Goal: Transaction & Acquisition: Purchase product/service

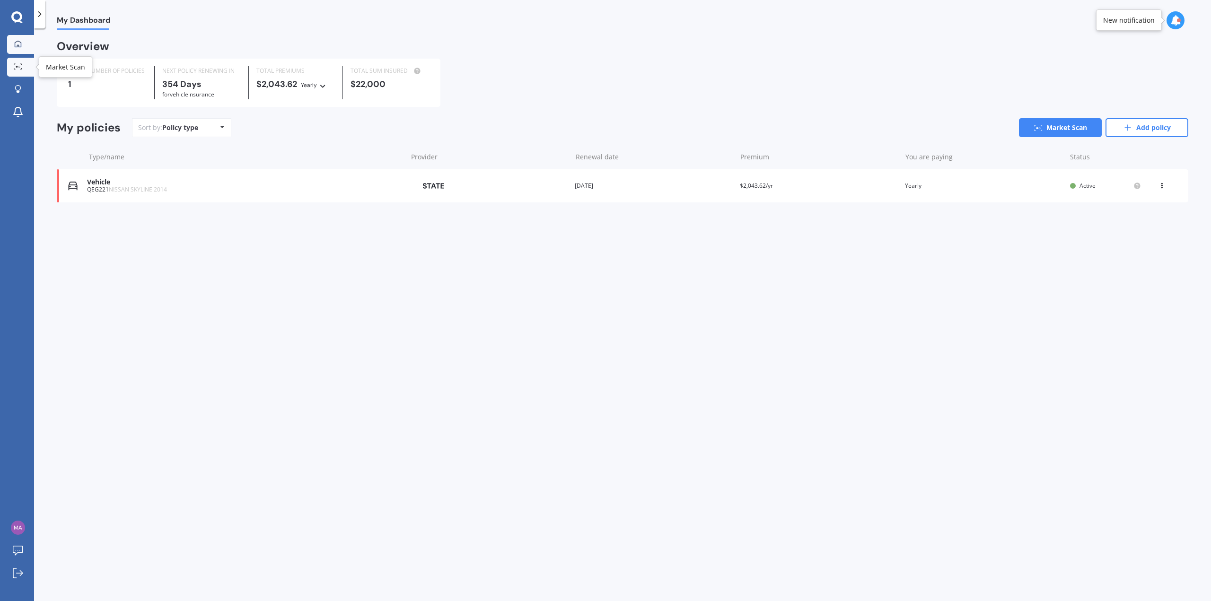
click at [26, 62] on link "Market Scan" at bounding box center [20, 67] width 27 height 19
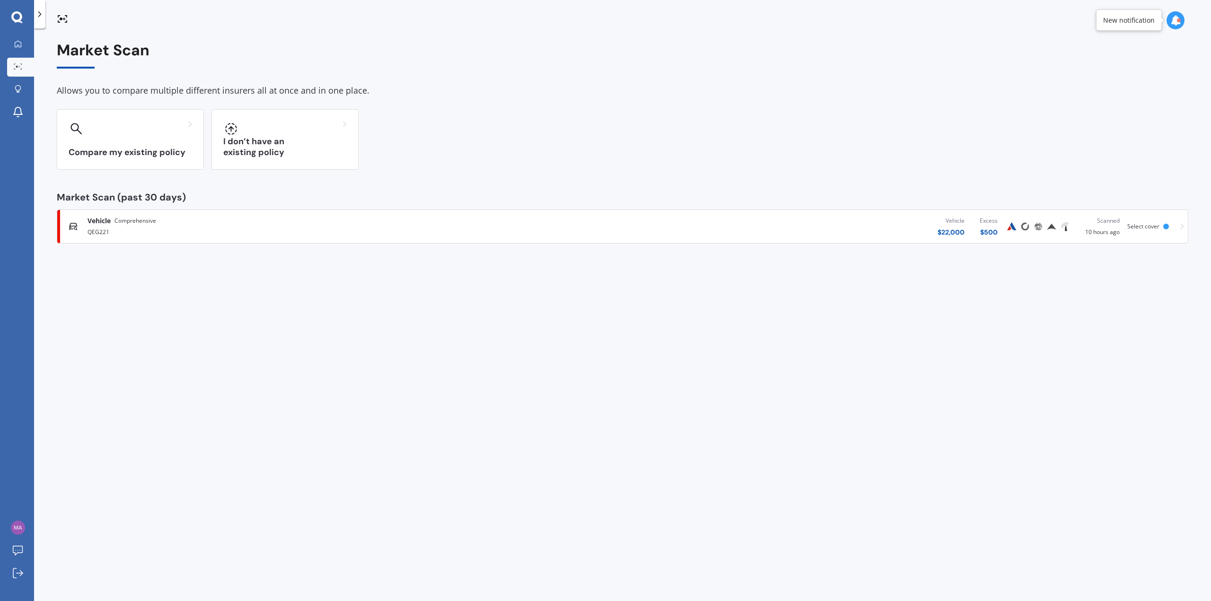
click at [224, 227] on div "QEG221" at bounding box center [312, 231] width 449 height 11
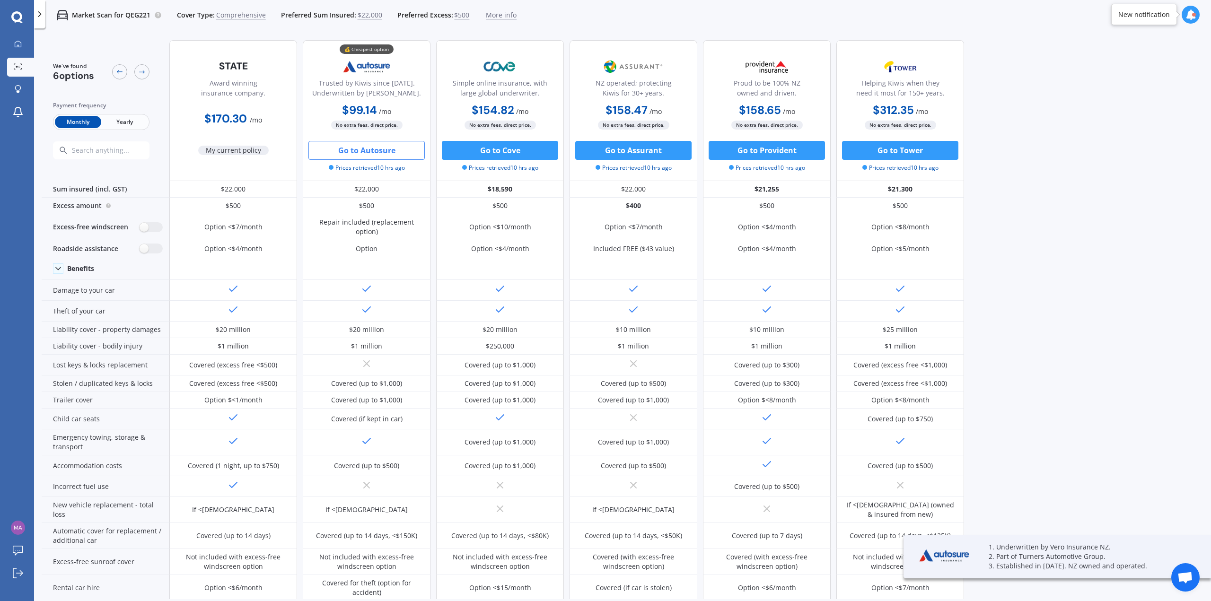
click at [379, 149] on button "Go to Autosure" at bounding box center [366, 150] width 116 height 19
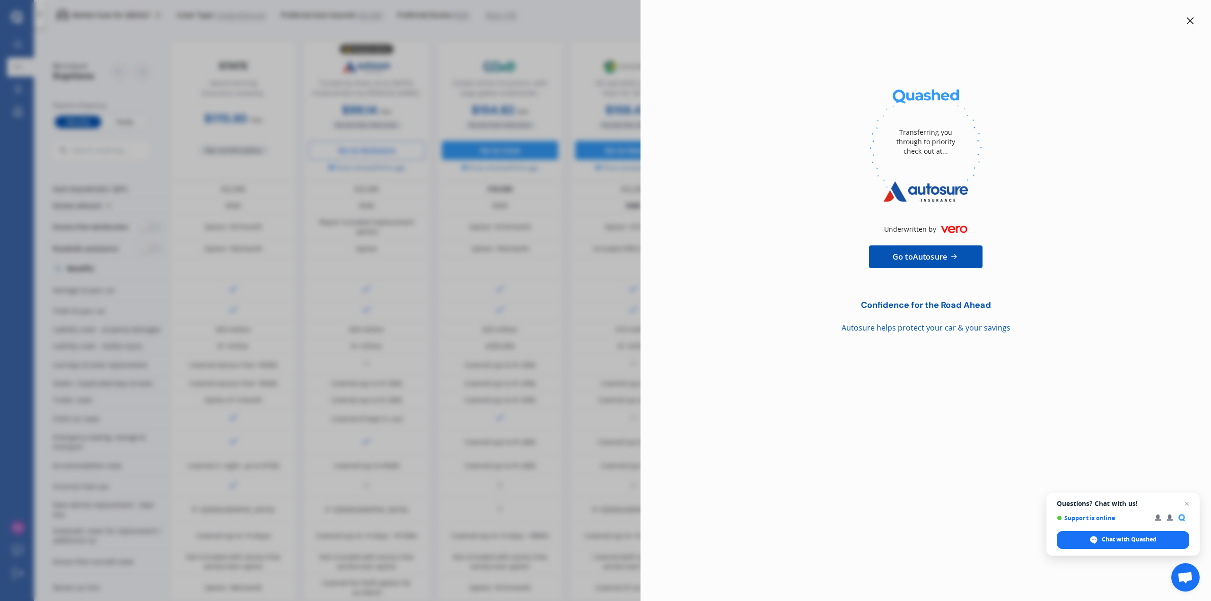
click at [471, 185] on div "Transferring you through to priority check-out at... Underwritten by Go to Auto…" at bounding box center [605, 300] width 1211 height 601
click at [1190, 18] on icon at bounding box center [1191, 21] width 8 height 8
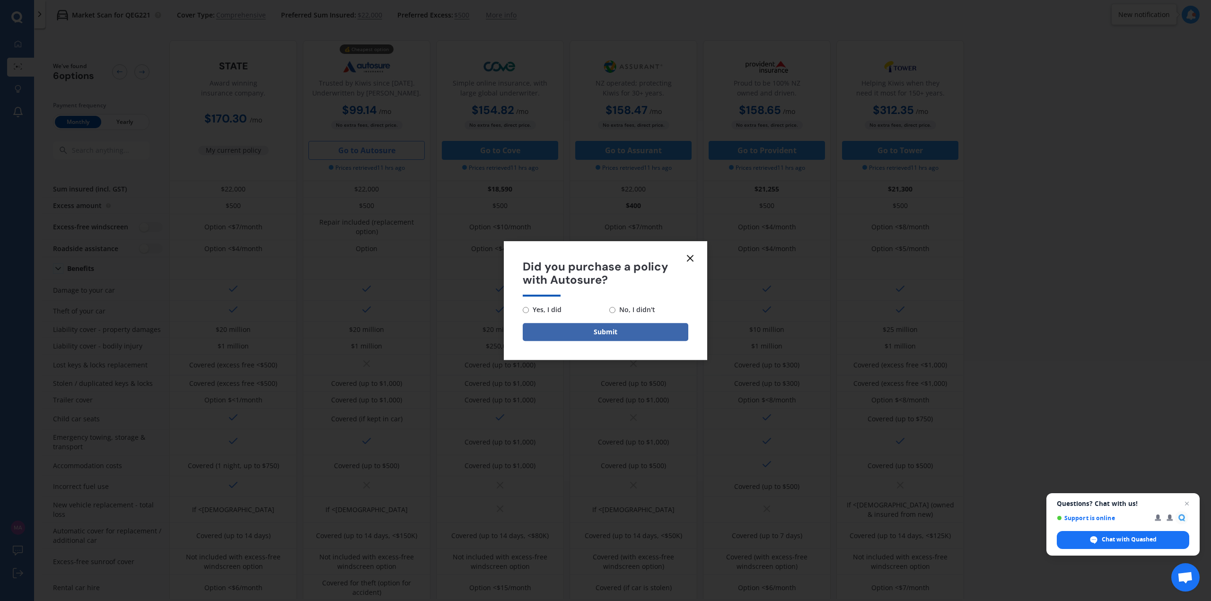
click at [689, 259] on line at bounding box center [690, 259] width 6 height 6
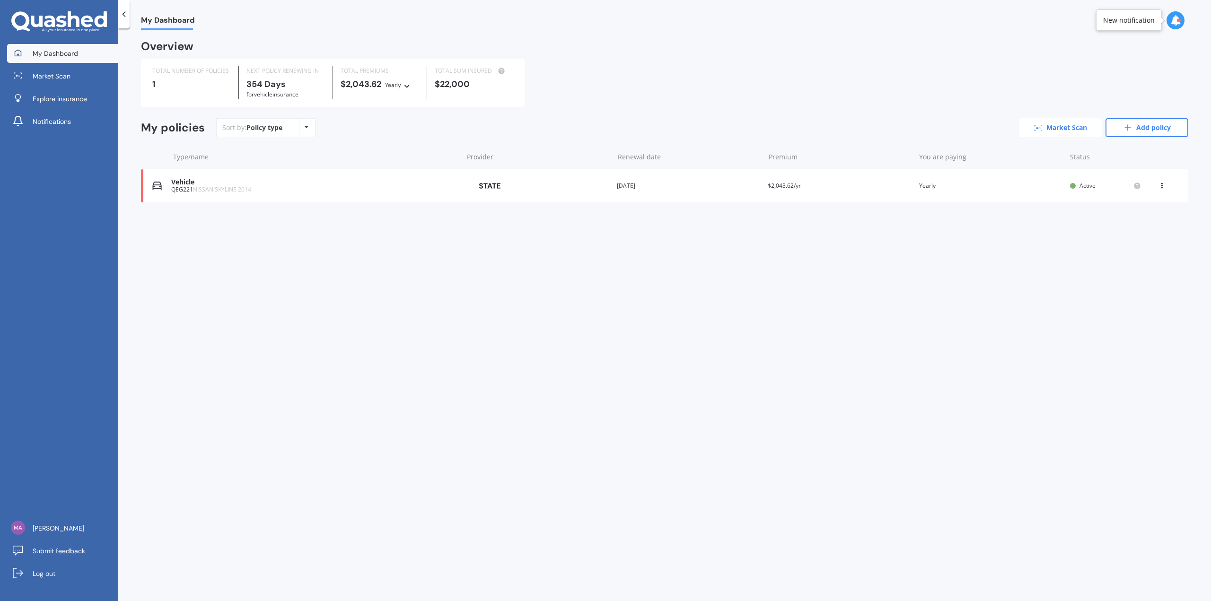
click at [1066, 133] on link "Market Scan" at bounding box center [1060, 127] width 83 height 19
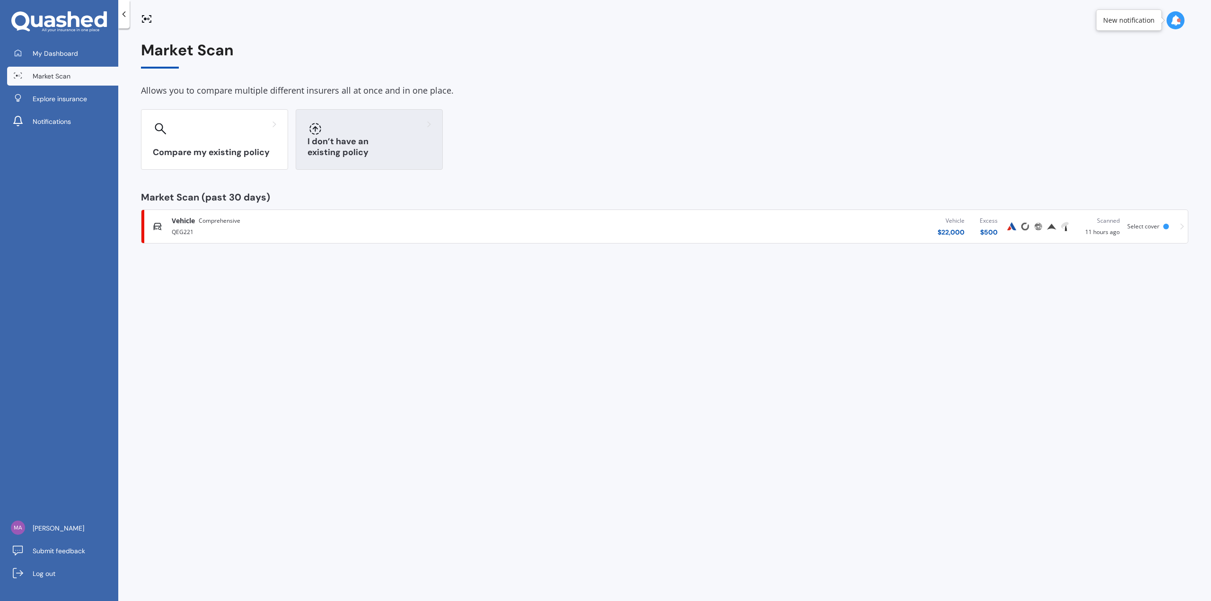
click at [328, 137] on div "I don’t have an existing policy" at bounding box center [369, 139] width 147 height 61
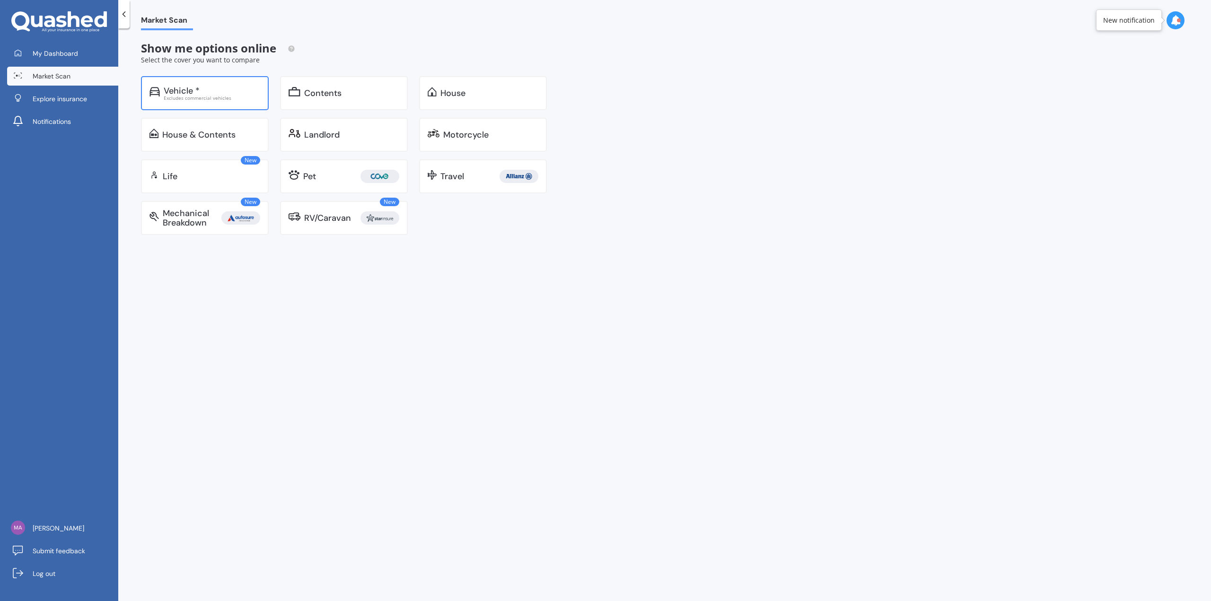
click at [217, 90] on div "Vehicle *" at bounding box center [212, 90] width 97 height 9
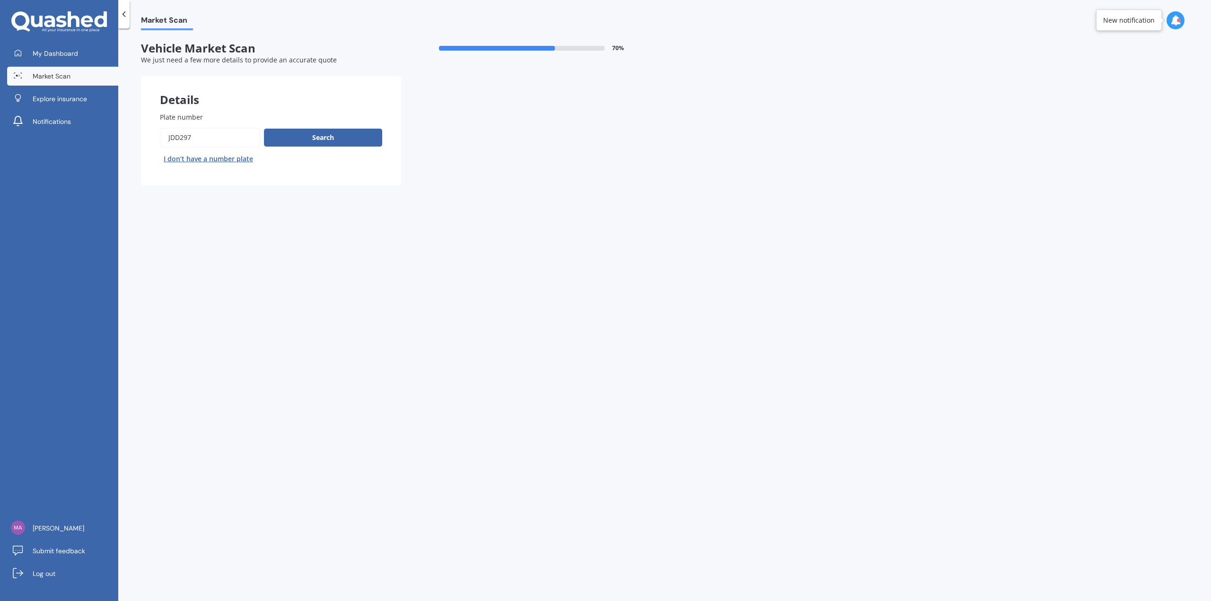
drag, startPoint x: 203, startPoint y: 141, endPoint x: 137, endPoint y: 134, distance: 66.7
click at [137, 134] on div "Market Scan Vehicle Market Scan 70 % We just need a few more details to provide…" at bounding box center [664, 316] width 1093 height 573
type input "rdc737"
click at [338, 136] on button "Search" at bounding box center [323, 138] width 118 height 18
select select "VOLKSWAGEN"
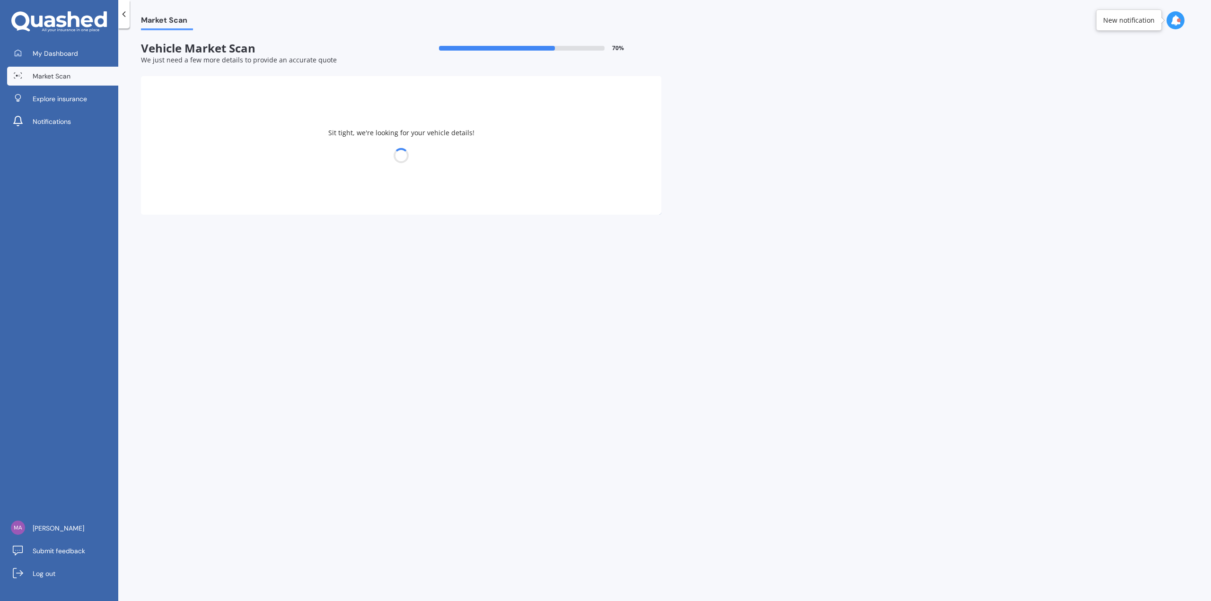
select select "GOLF"
select select "06"
select select "09"
select select "1998"
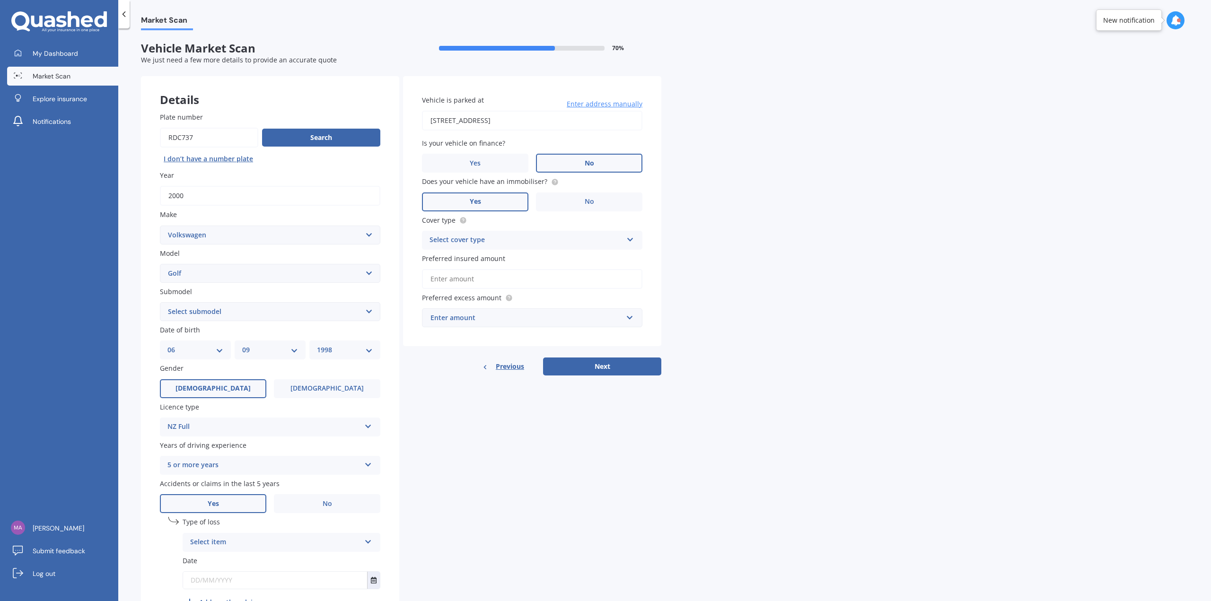
click at [307, 301] on div "Submodel Select submodel (All other) 1.4 GT TSI 1.4 TSI 1.6 1.6 FSI 1.6 TSI 1.8…" at bounding box center [270, 304] width 220 height 35
click at [308, 310] on select "Select submodel (All other) 1.4 GT TSI 1.4 TSI 1.6 1.6 FSI 1.6 TSI 1.8 1.9 TDI …" at bounding box center [270, 311] width 220 height 19
select select "GTI TURBO"
click at [160, 302] on select "Select submodel (All other) 1.4 GT TSI 1.4 TSI 1.6 1.6 FSI 1.6 TSI 1.8 1.9 TDI …" at bounding box center [270, 311] width 220 height 19
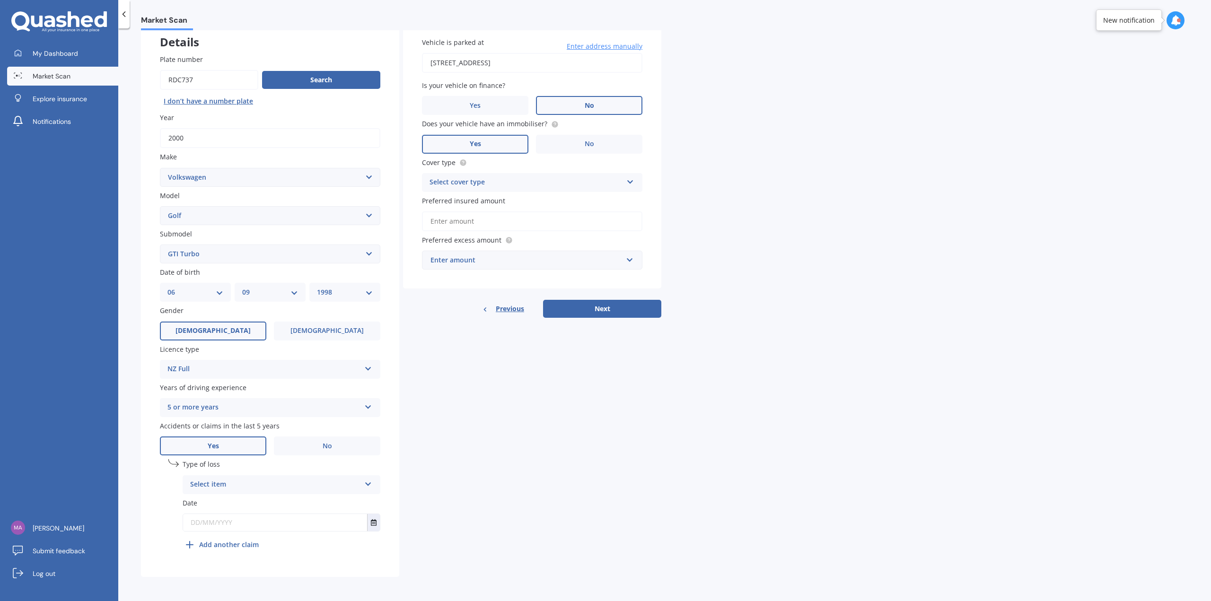
scroll to position [58, 0]
click at [238, 547] on b "Add another claim" at bounding box center [229, 544] width 60 height 10
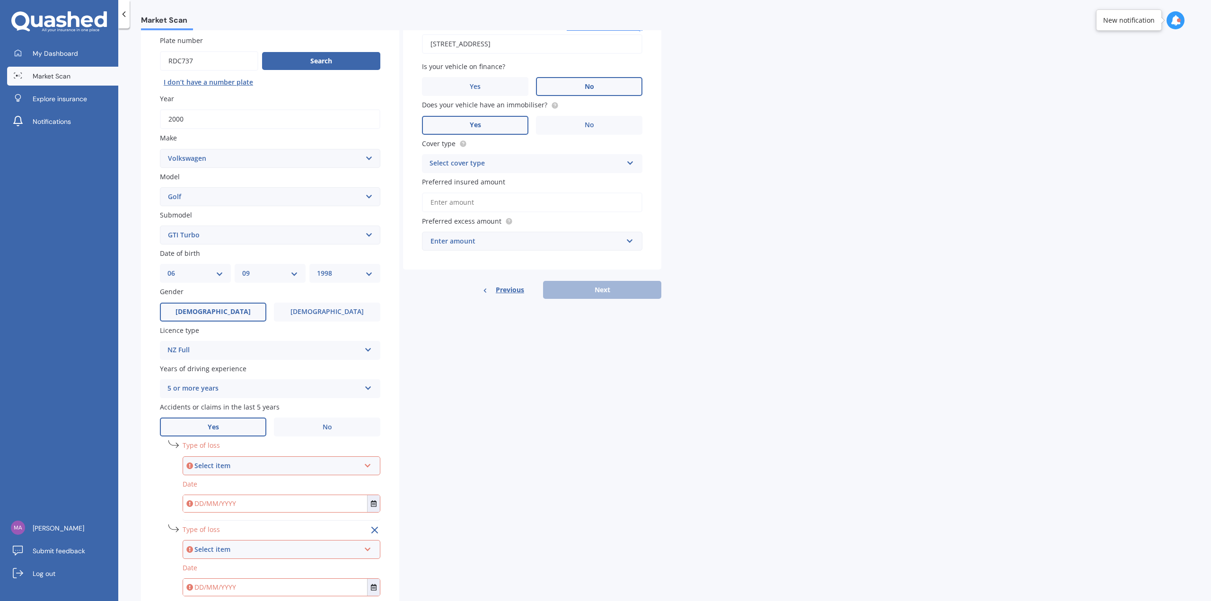
scroll to position [142, 0]
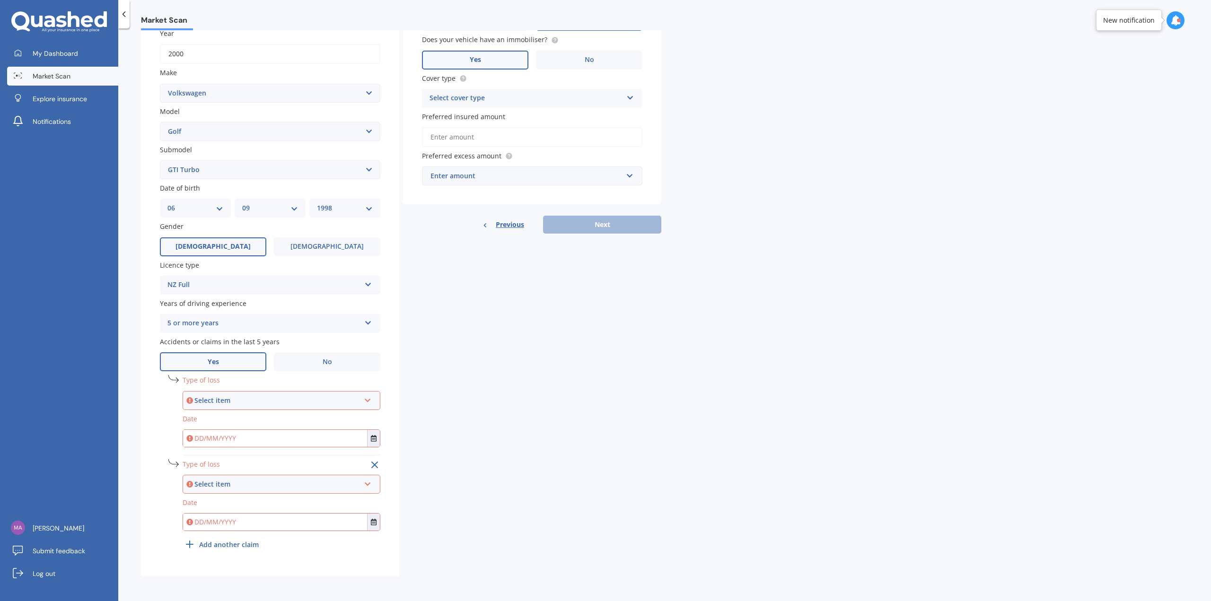
click at [353, 400] on div "Select item" at bounding box center [277, 401] width 166 height 10
click at [296, 434] on div "Not at fault accident" at bounding box center [282, 435] width 196 height 17
click at [308, 438] on input "text" at bounding box center [275, 438] width 184 height 17
click at [377, 437] on button "Select date" at bounding box center [373, 438] width 13 height 17
click at [222, 320] on icon "button" at bounding box center [220, 322] width 4 height 7
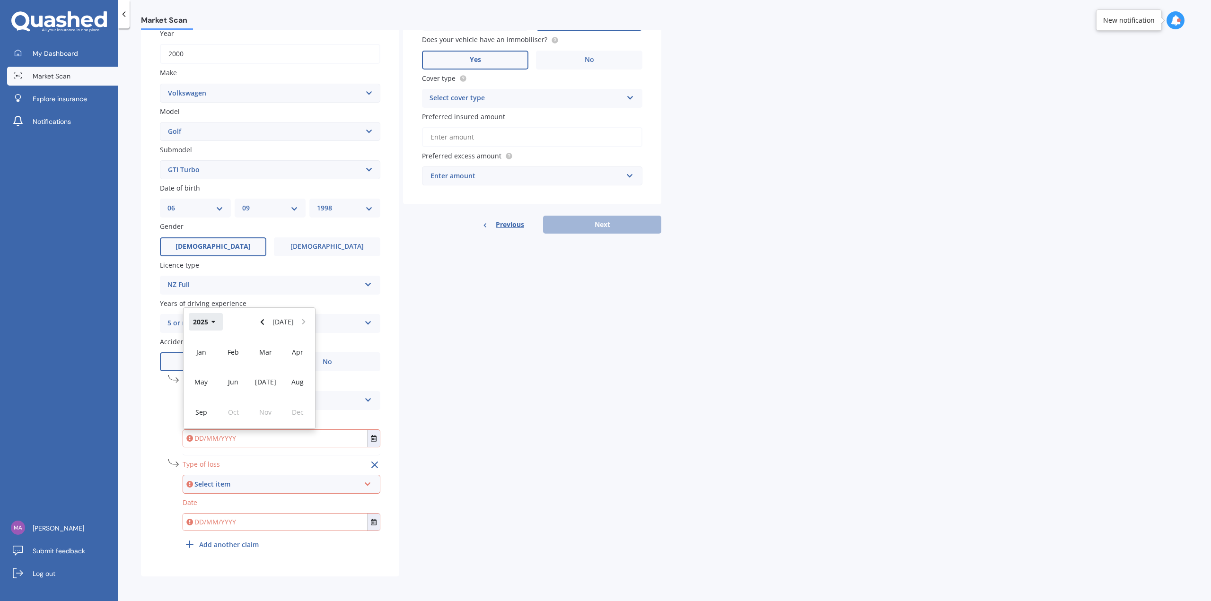
click at [215, 326] on button "2025" at bounding box center [206, 321] width 34 height 17
click at [205, 379] on span "2023" at bounding box center [201, 382] width 15 height 9
click at [204, 406] on div "Sep" at bounding box center [201, 412] width 32 height 30
click at [212, 387] on span "12" at bounding box center [213, 388] width 8 height 9
type input "12/09/2023"
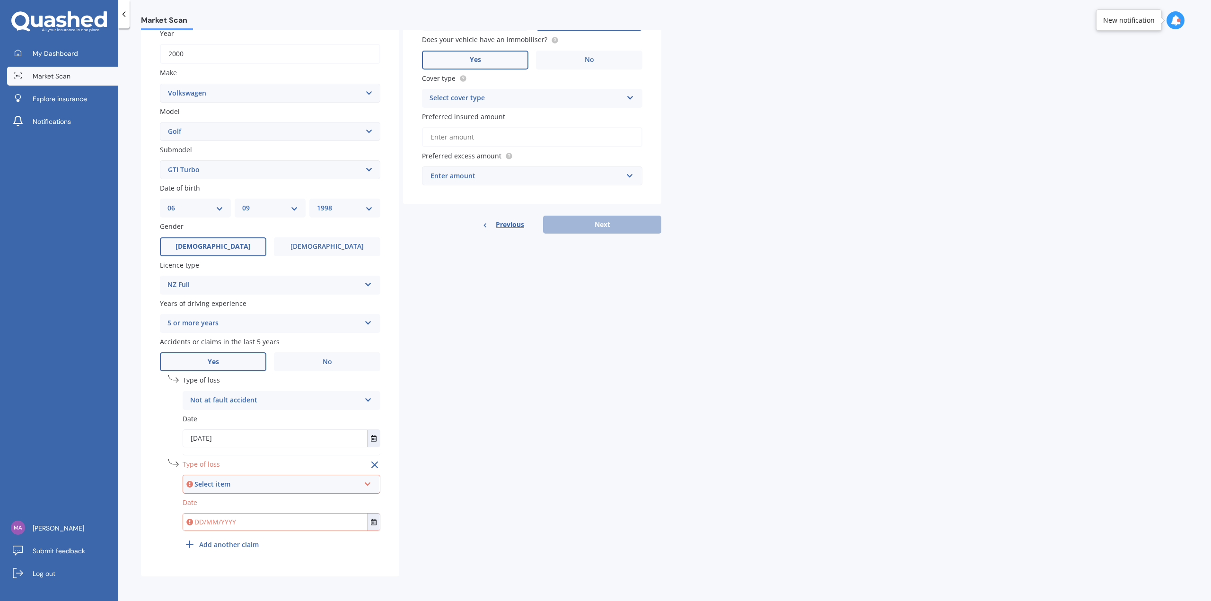
click at [263, 484] on div "Select item" at bounding box center [277, 484] width 166 height 10
click at [250, 518] on span "Not at fault accident" at bounding box center [224, 519] width 67 height 9
click at [292, 525] on input "text" at bounding box center [275, 522] width 184 height 17
click at [373, 521] on icon "Select date" at bounding box center [374, 522] width 6 height 7
click at [223, 407] on button "Sep 2025" at bounding box center [209, 405] width 41 height 17
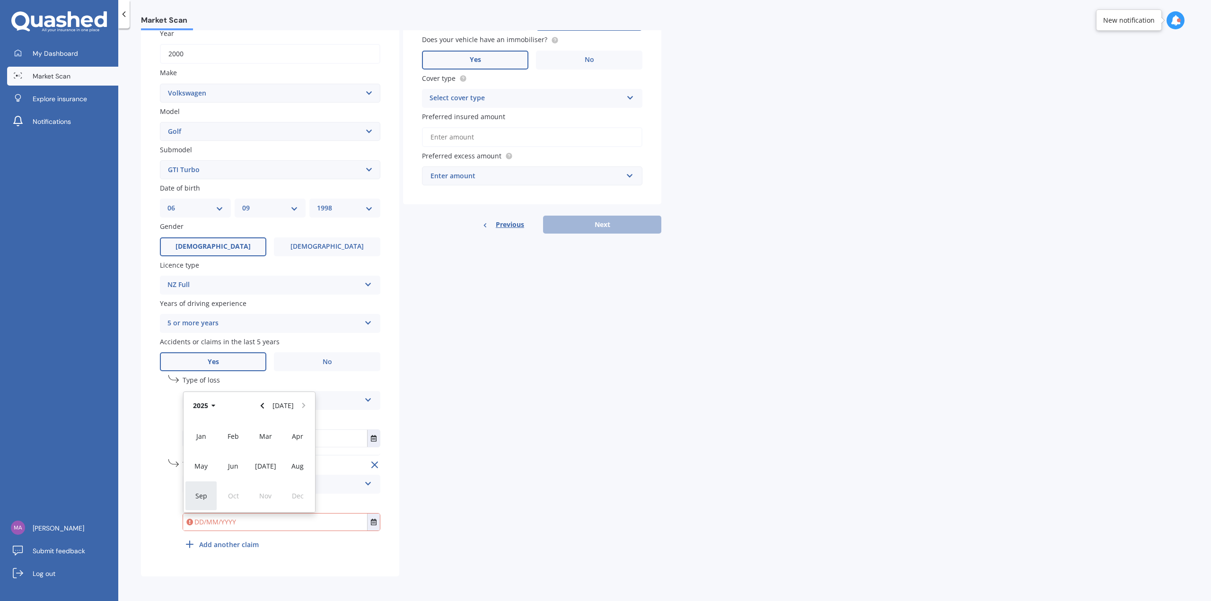
click at [203, 496] on span "Sep" at bounding box center [201, 496] width 12 height 9
click at [212, 489] on span "23" at bounding box center [213, 488] width 8 height 9
type input "23/09/2025"
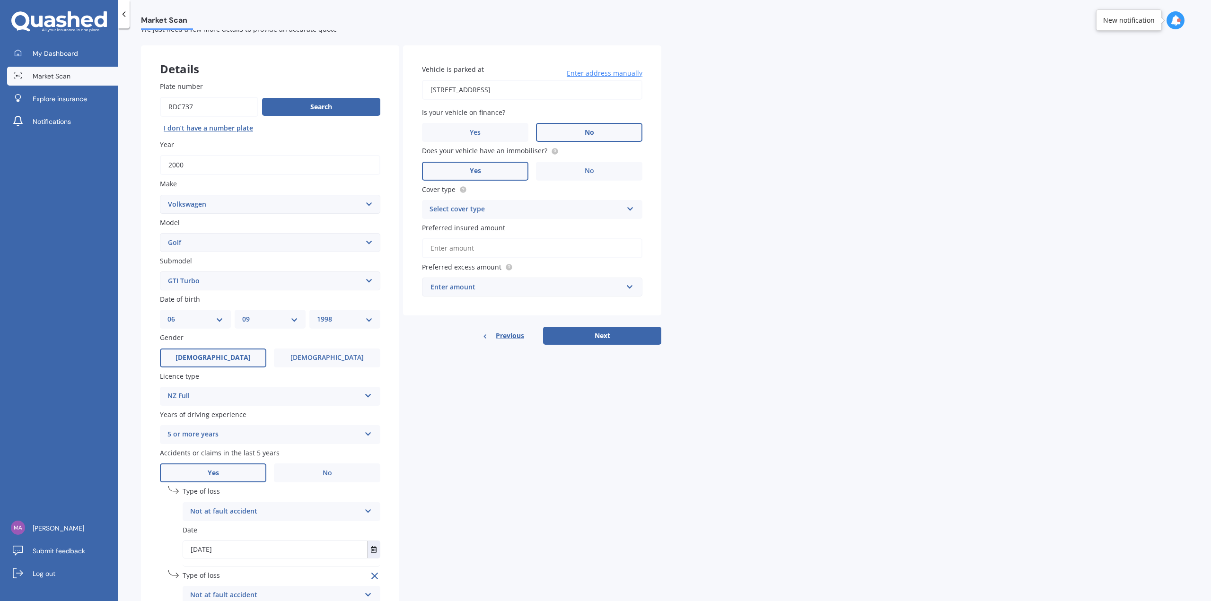
scroll to position [0, 0]
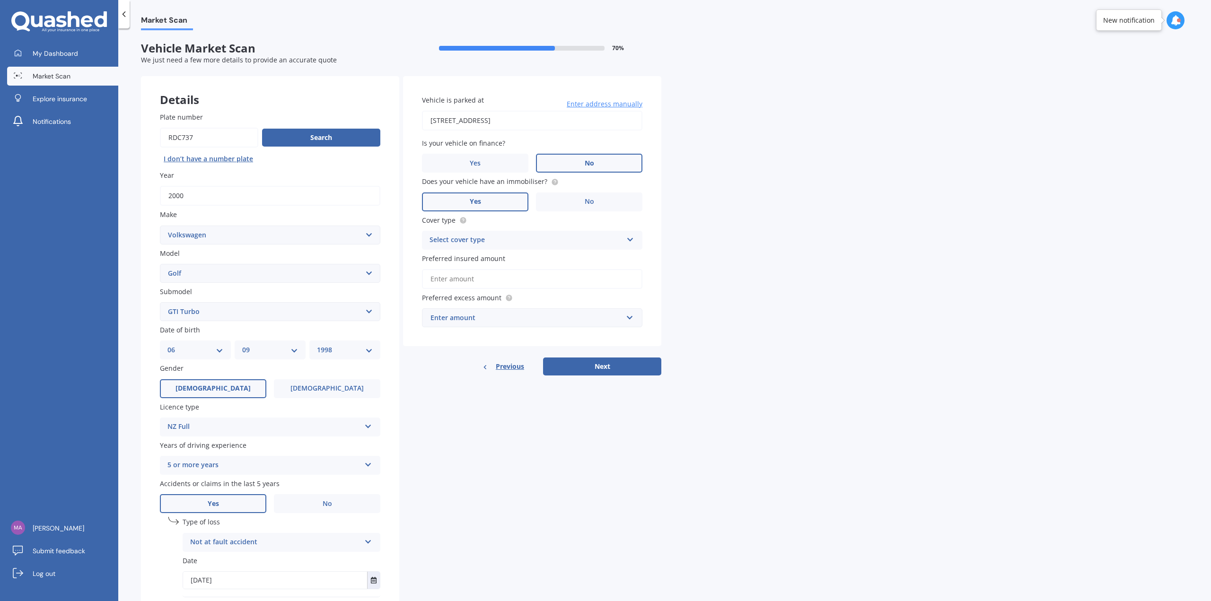
click at [588, 242] on div "Select cover type" at bounding box center [526, 240] width 193 height 11
click at [575, 257] on div "Comprehensive" at bounding box center [533, 258] width 220 height 17
click at [562, 274] on input "Preferred insured amount" at bounding box center [532, 279] width 220 height 20
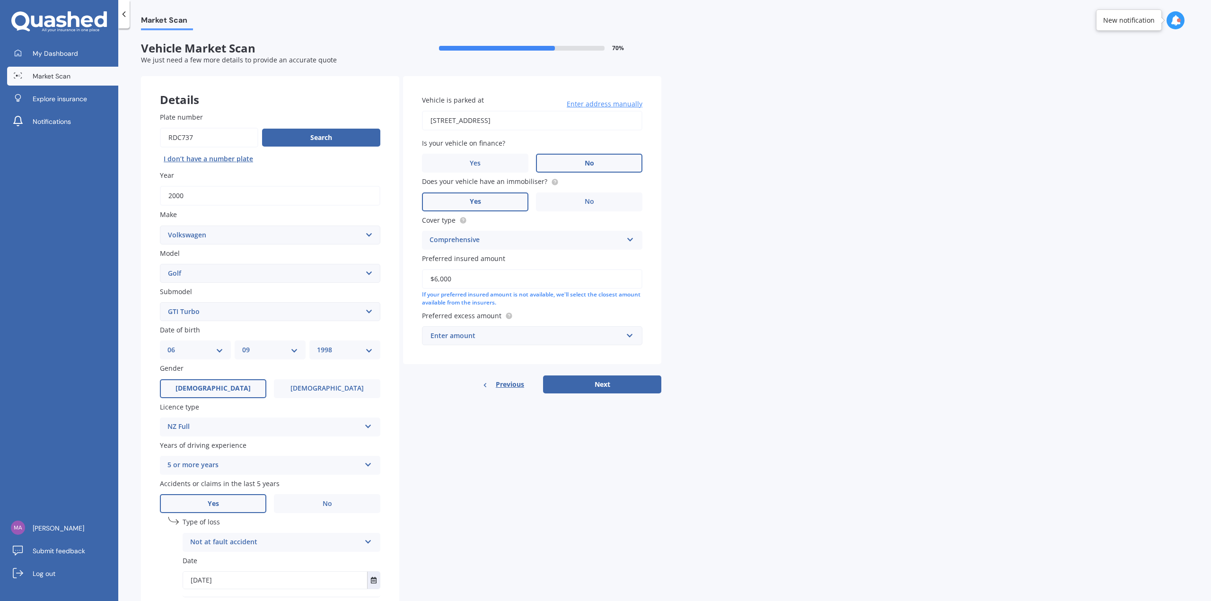
type input "$6,000"
click at [568, 335] on div "Enter amount" at bounding box center [527, 336] width 192 height 10
click at [479, 401] on div "$750" at bounding box center [533, 406] width 220 height 18
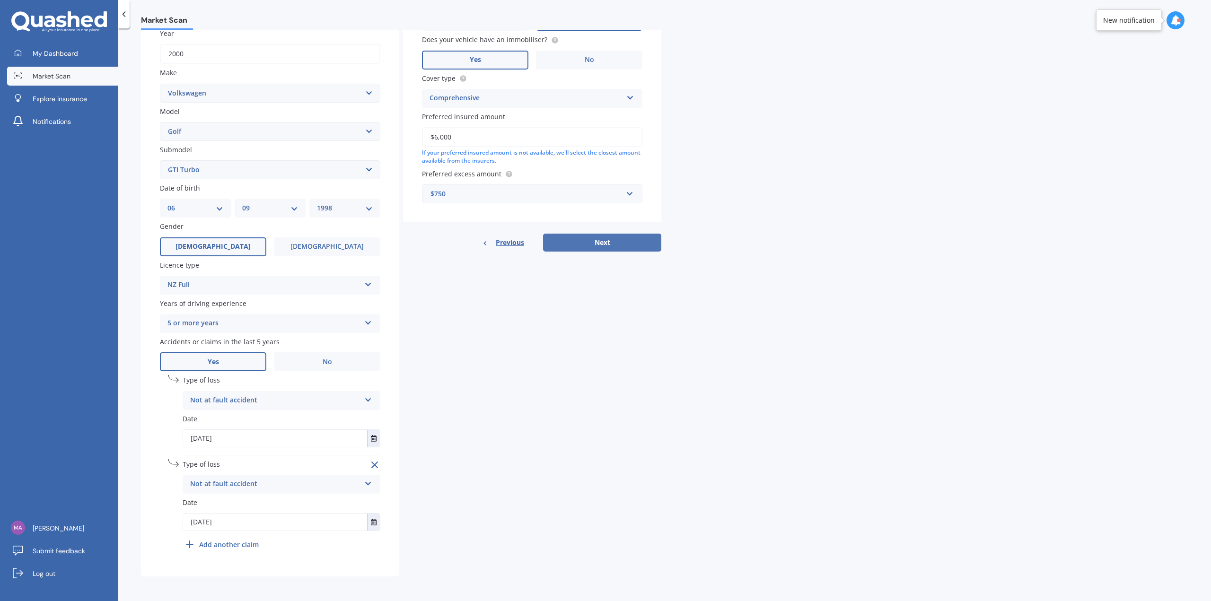
click at [614, 243] on button "Next" at bounding box center [602, 243] width 118 height 18
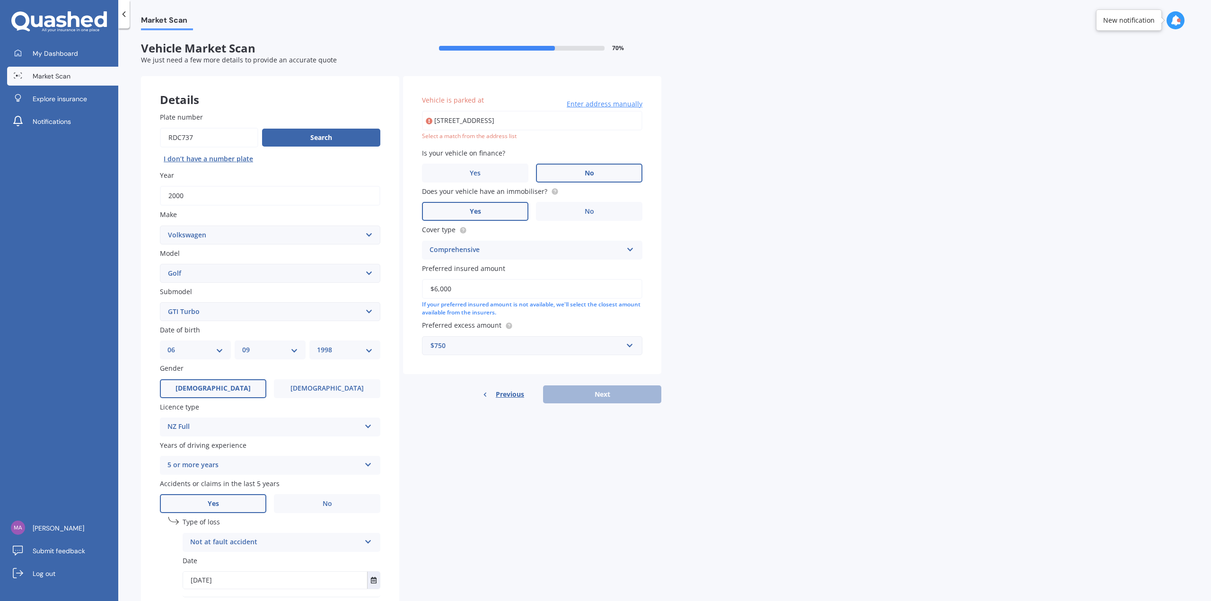
type input "256 Titirangi Road, Titirangi, Auckland 0604"
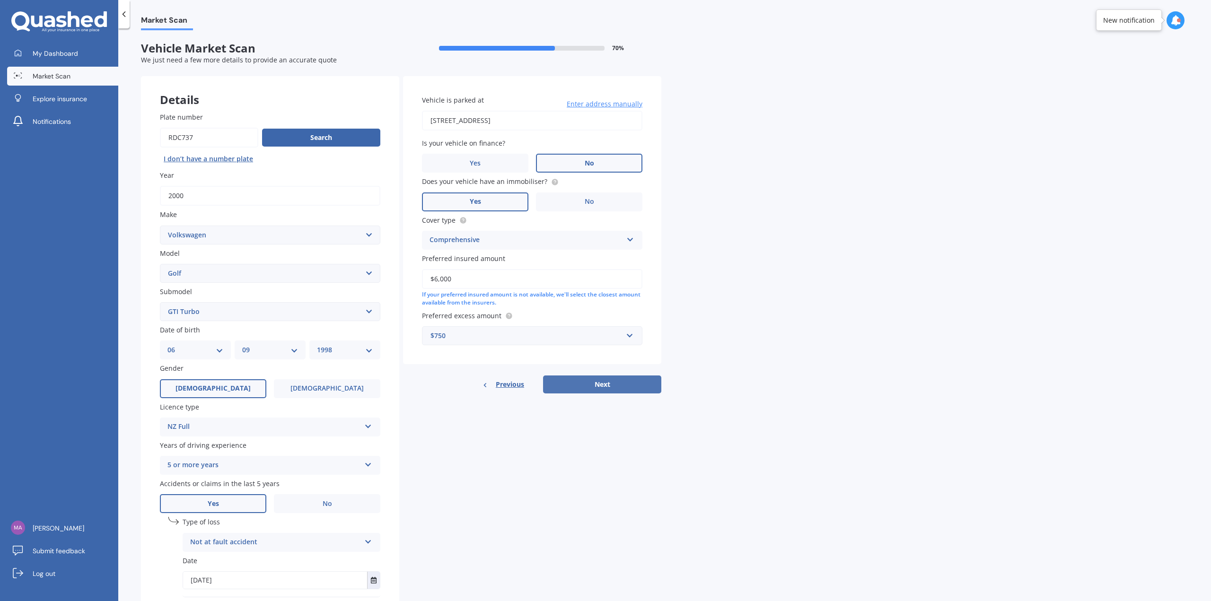
click at [619, 380] on button "Next" at bounding box center [602, 385] width 118 height 18
select select "06"
select select "09"
select select "1998"
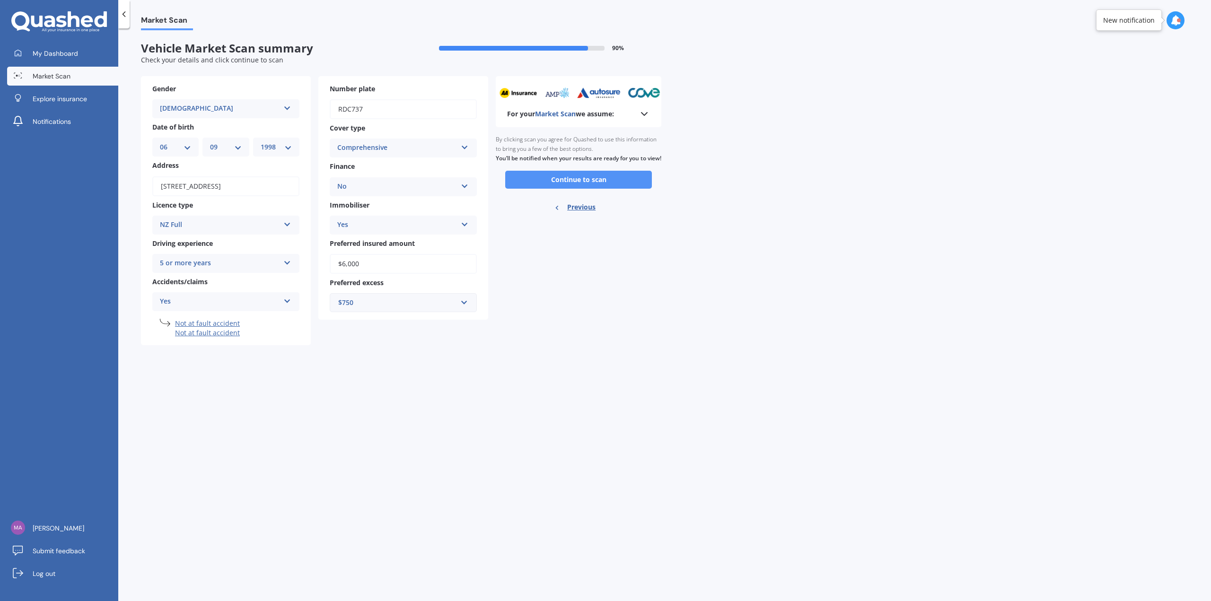
click at [581, 188] on button "Continue to scan" at bounding box center [578, 180] width 147 height 18
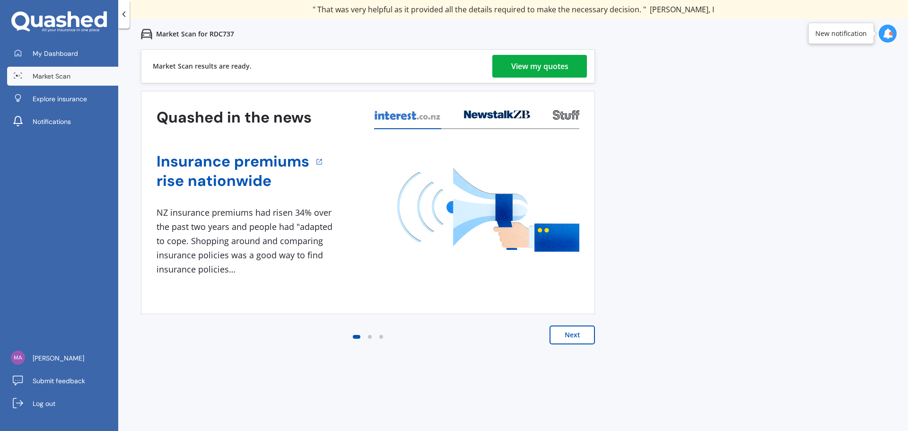
click at [536, 69] on div "View my quotes" at bounding box center [539, 66] width 57 height 23
